Goal: Transaction & Acquisition: Obtain resource

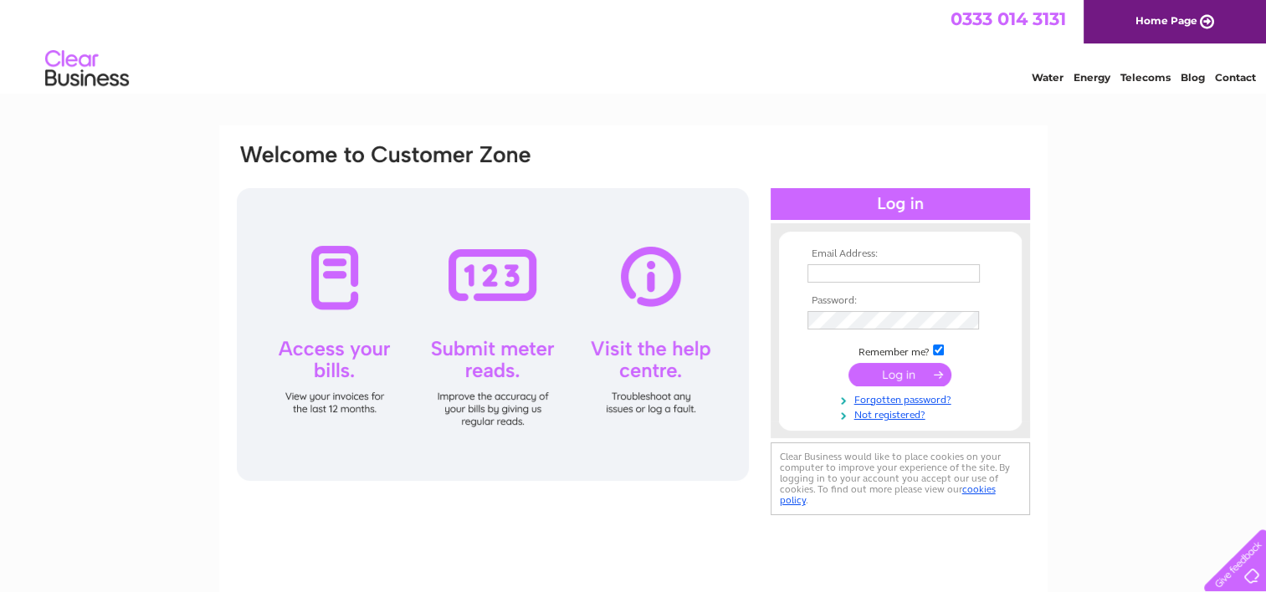
type input "kfernie@davids-kitchen.com"
click at [891, 377] on input "submit" at bounding box center [899, 374] width 103 height 23
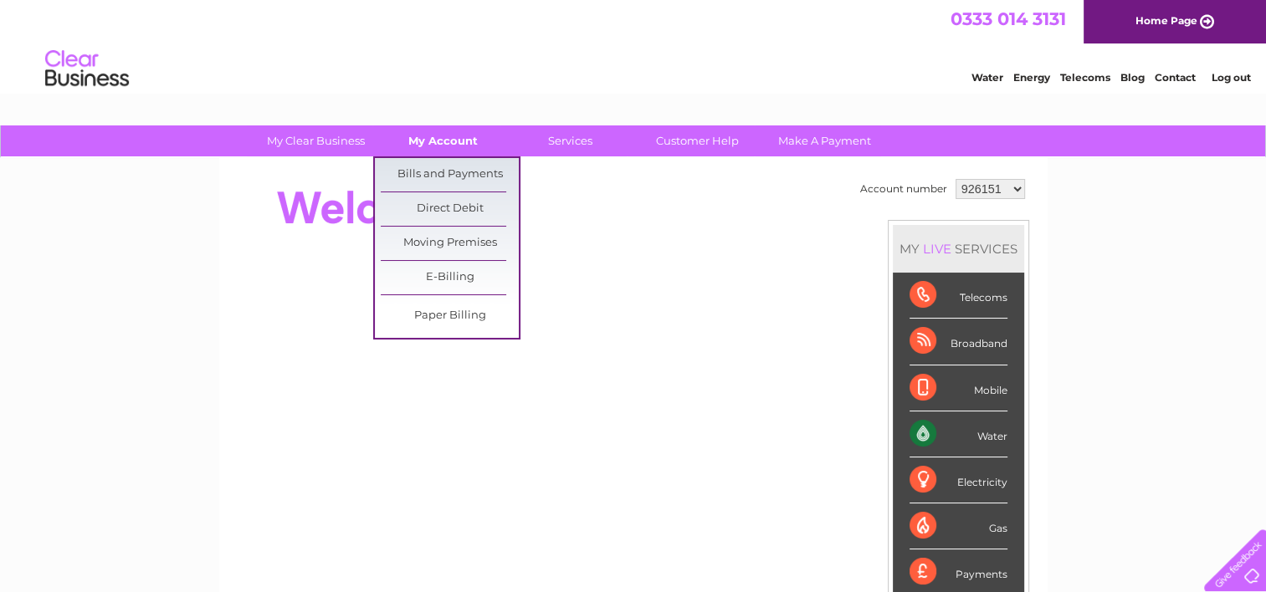
click at [451, 144] on link "My Account" at bounding box center [443, 140] width 138 height 31
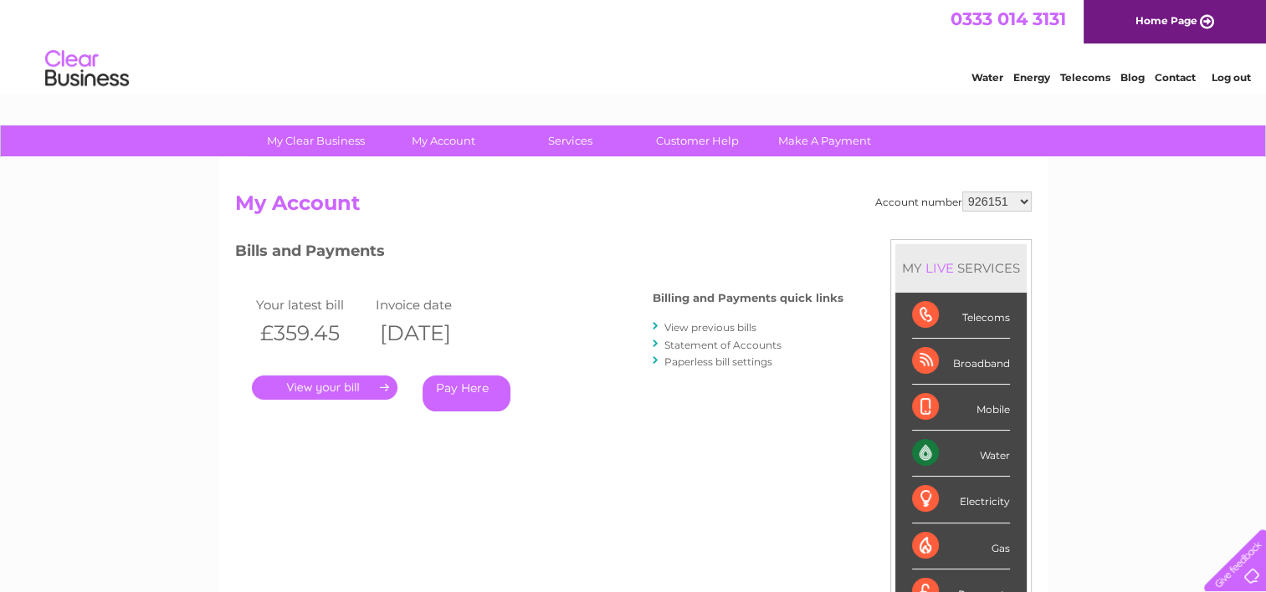
click at [340, 391] on link "." at bounding box center [325, 388] width 146 height 24
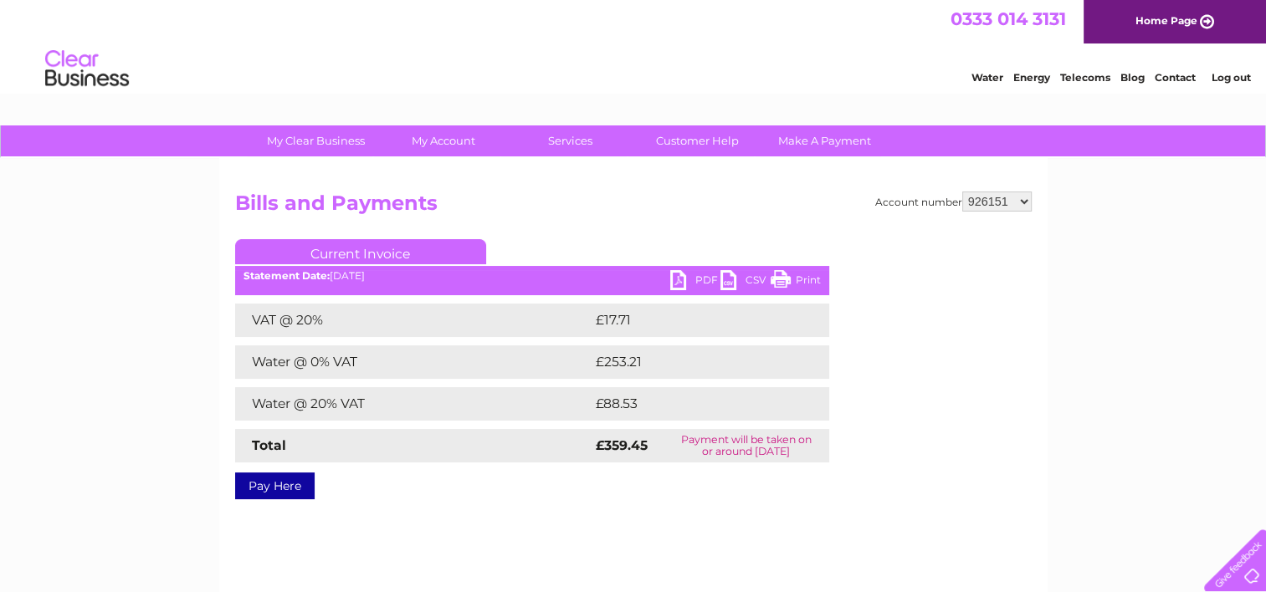
click at [673, 278] on link "PDF" at bounding box center [695, 282] width 50 height 24
click at [1009, 199] on select "926151 992580 1146676" at bounding box center [996, 202] width 69 height 20
select select "992580"
click at [963, 192] on select "926151 992580 1146676" at bounding box center [996, 202] width 69 height 20
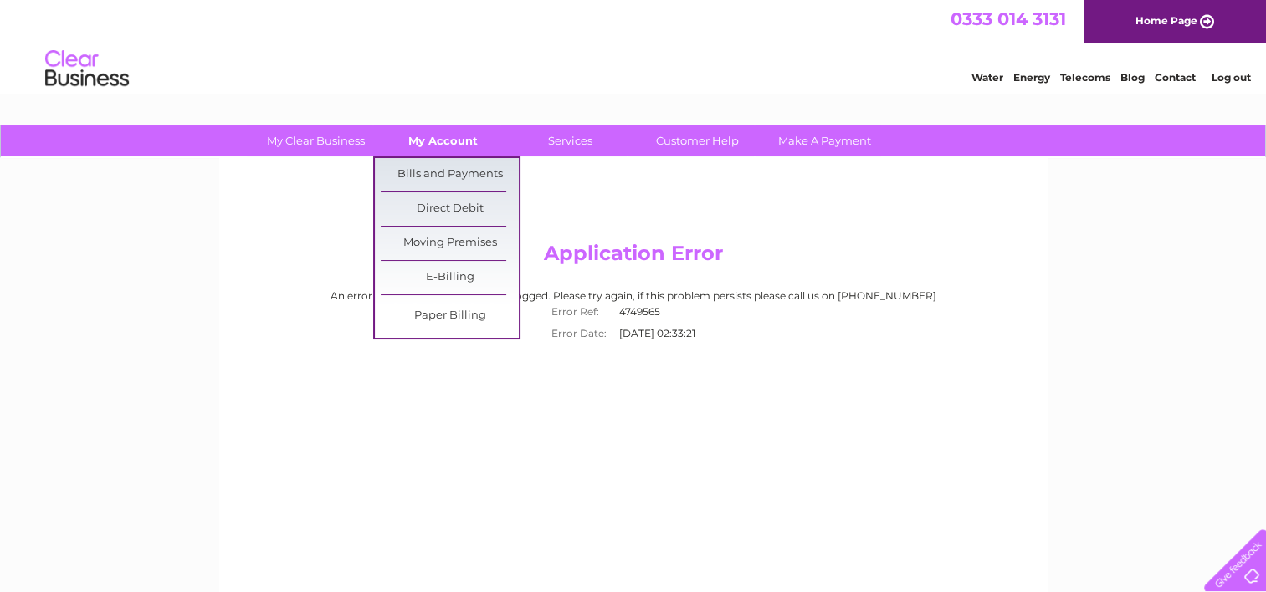
click at [441, 147] on link "My Account" at bounding box center [443, 140] width 138 height 31
click at [453, 173] on link "Bills and Payments" at bounding box center [450, 174] width 138 height 33
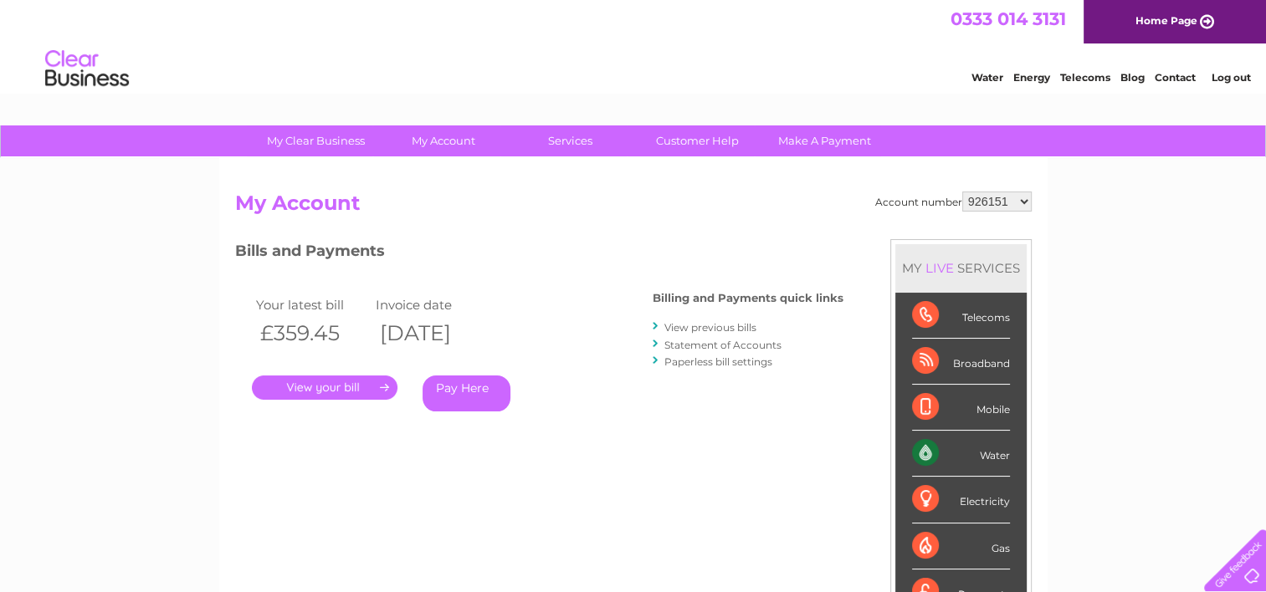
click at [976, 206] on select "926151 992580 1146676" at bounding box center [996, 202] width 69 height 20
select select "1146676"
click at [963, 192] on select "926151 992580 1146676" at bounding box center [996, 202] width 69 height 20
click at [304, 388] on link "." at bounding box center [325, 388] width 146 height 24
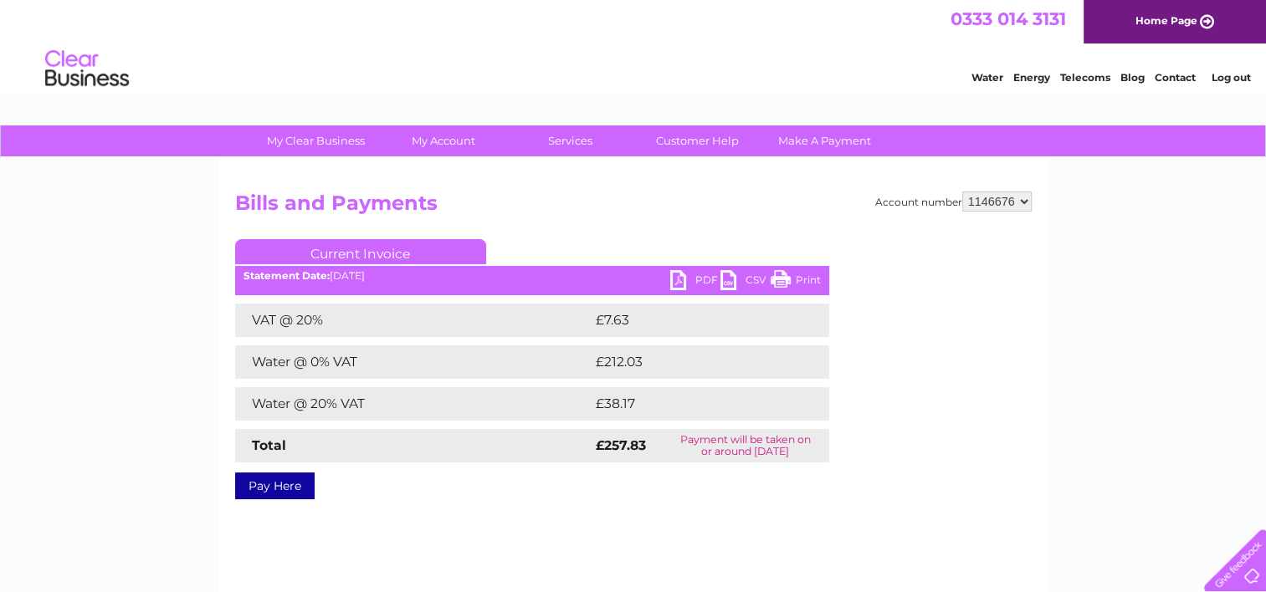
click at [691, 279] on link "PDF" at bounding box center [695, 282] width 50 height 24
click at [976, 199] on select "926151 992580 1146676" at bounding box center [996, 202] width 69 height 20
select select "992580"
click at [963, 192] on select "926151 992580 1146676" at bounding box center [996, 202] width 69 height 20
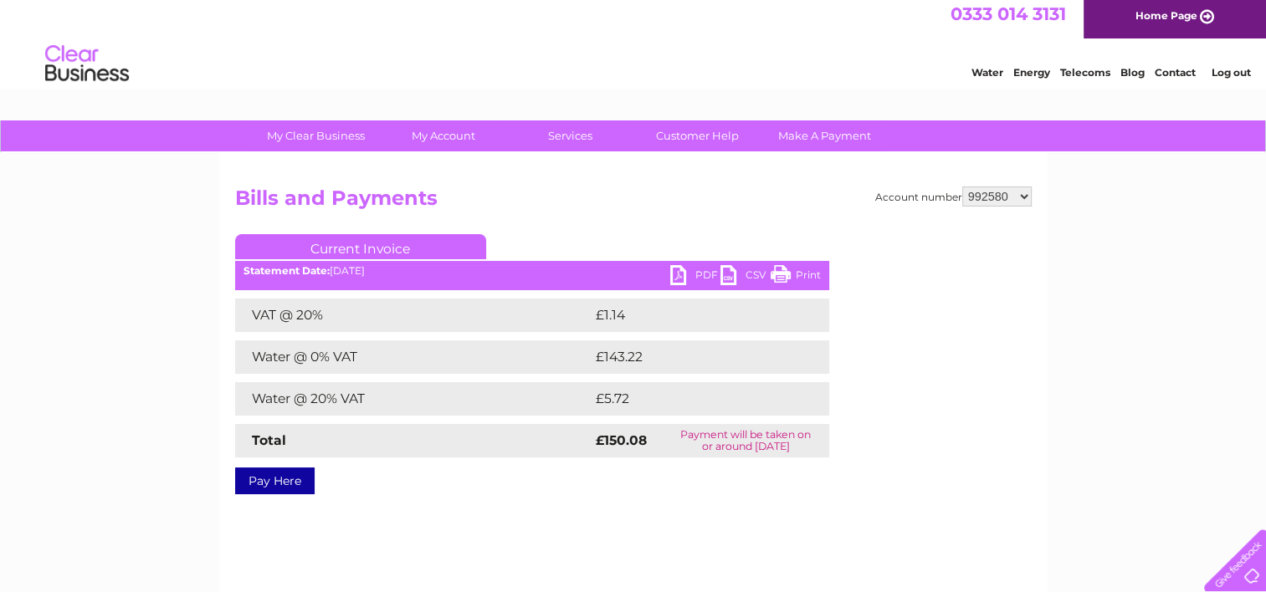
scroll to position [167, 0]
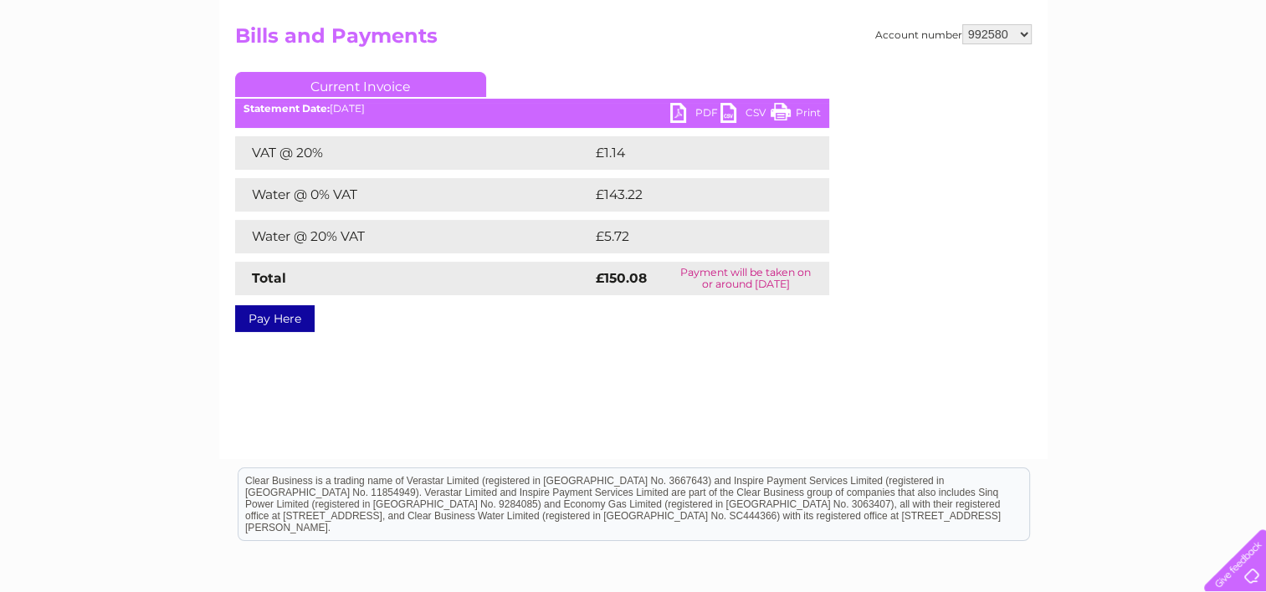
click at [699, 110] on link "PDF" at bounding box center [695, 115] width 50 height 24
